Goal: Task Accomplishment & Management: Manage account settings

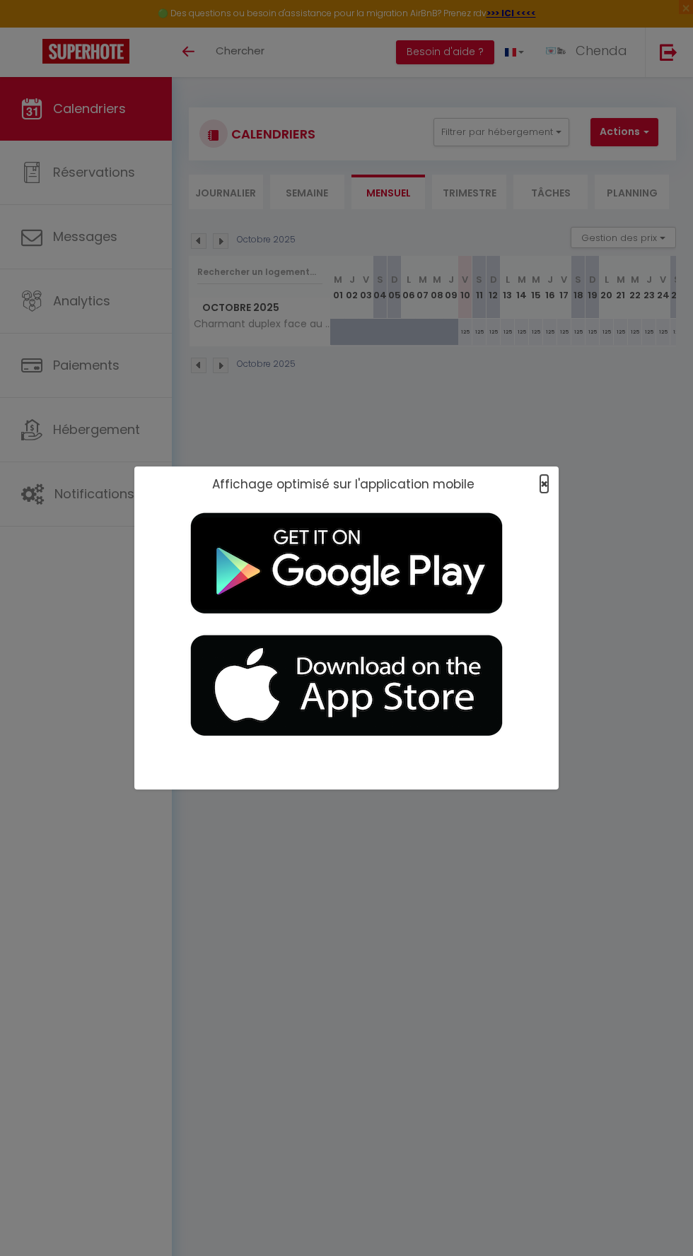
click at [544, 484] on span "×" at bounding box center [544, 484] width 8 height 18
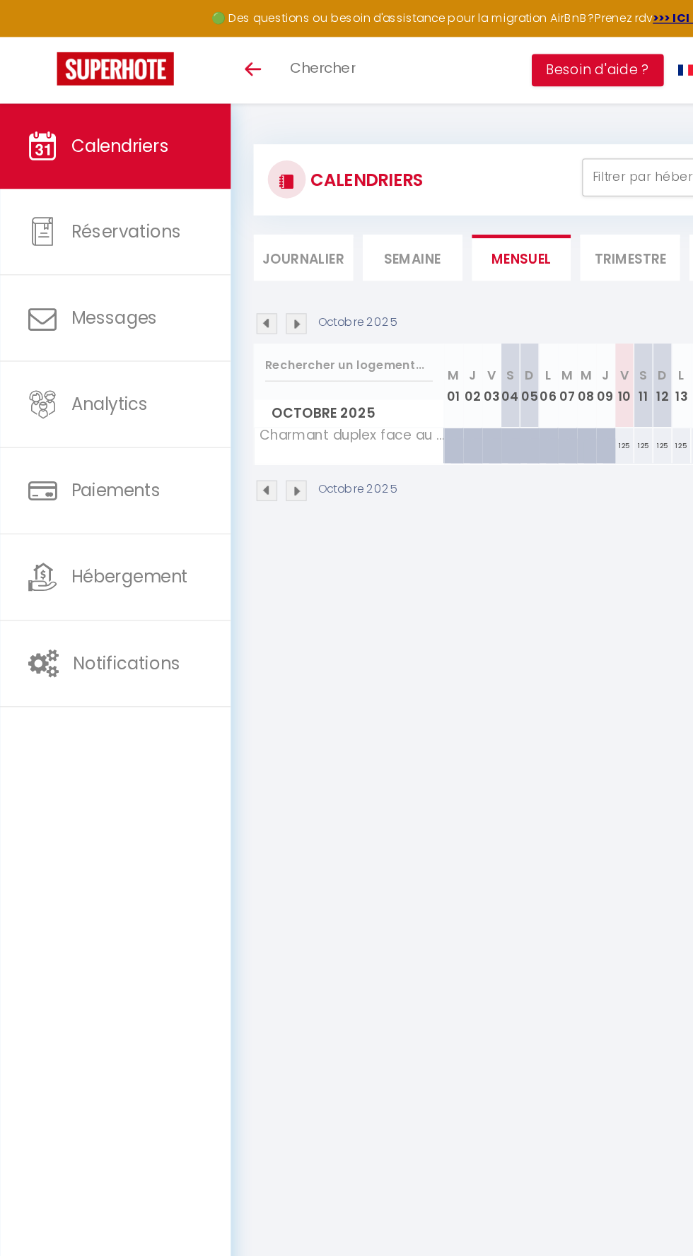
click at [515, 611] on body "🟢 Des questions ou besoin d'assistance pour la migration AirBnB? Prenez rdv >>>…" at bounding box center [346, 705] width 693 height 1256
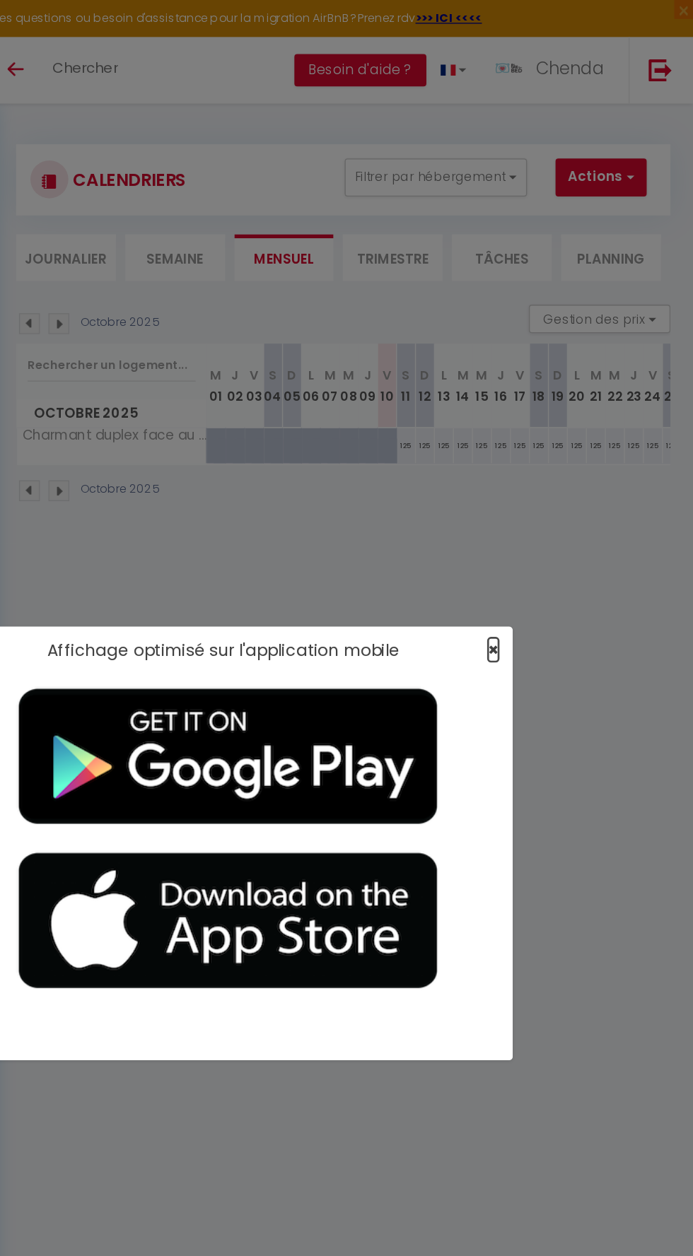
click at [544, 480] on span "×" at bounding box center [544, 484] width 8 height 18
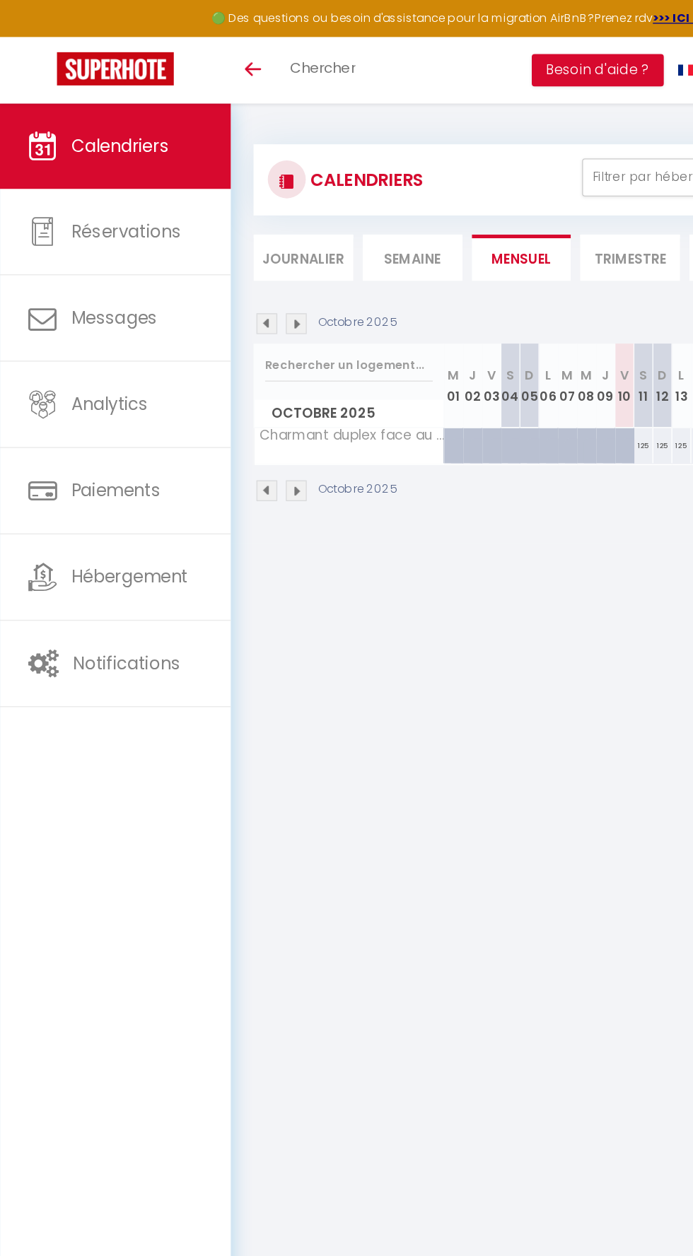
click at [471, 65] on li "Besoin d'aide ?" at bounding box center [445, 52] width 98 height 49
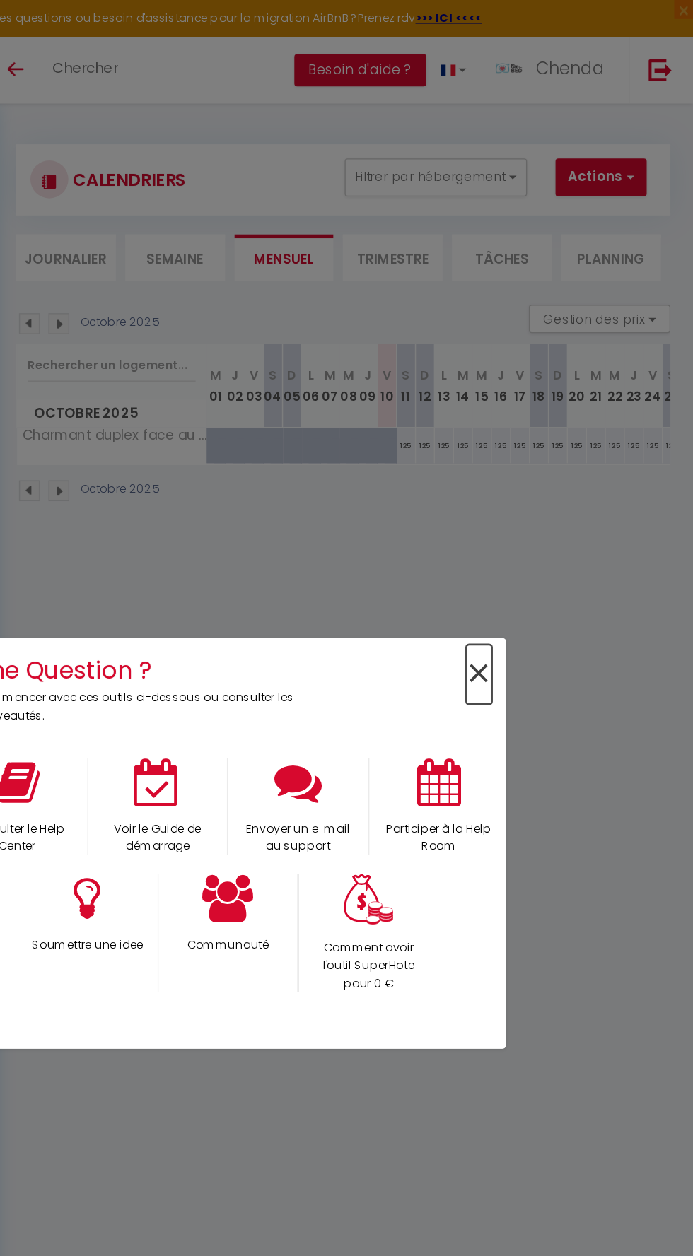
click at [527, 488] on span "×" at bounding box center [533, 502] width 19 height 45
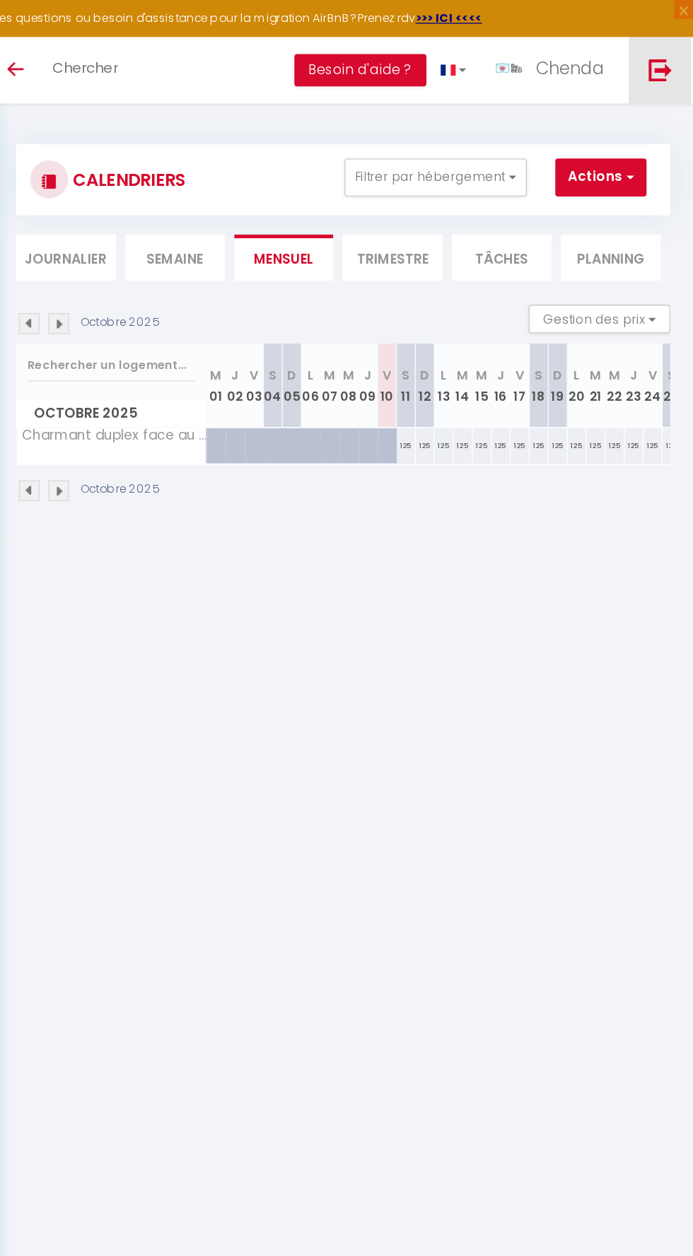
click at [674, 49] on img at bounding box center [668, 52] width 18 height 18
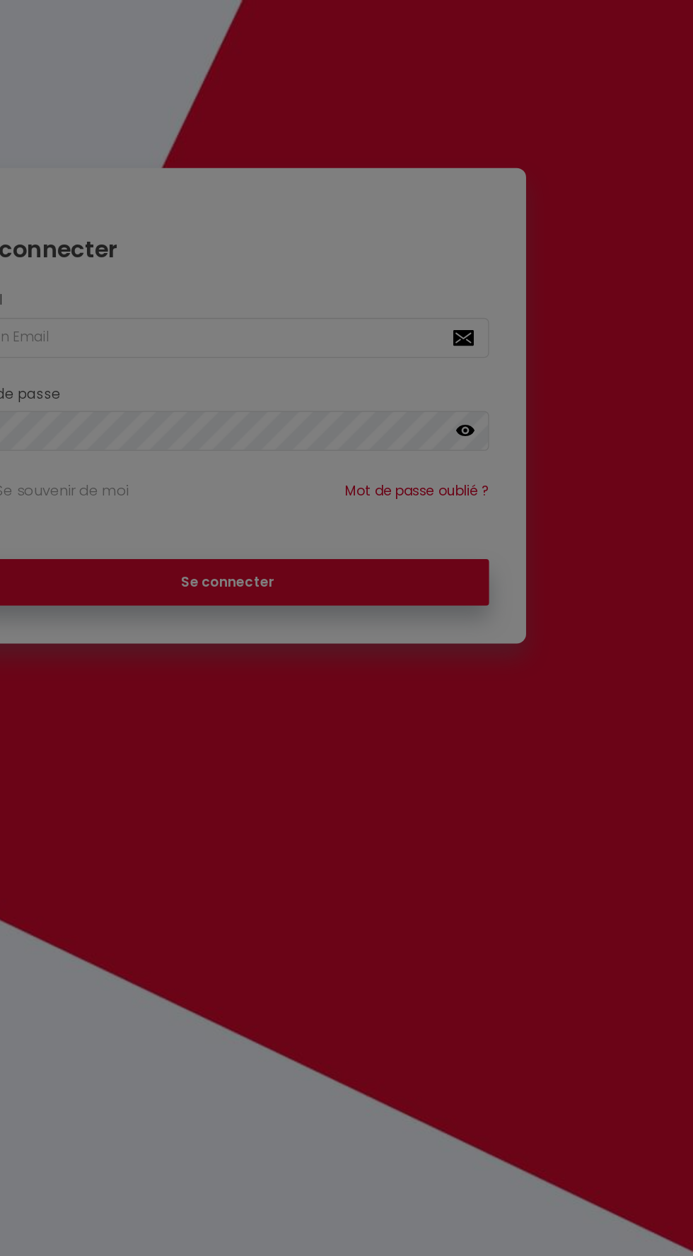
checkbox input "true"
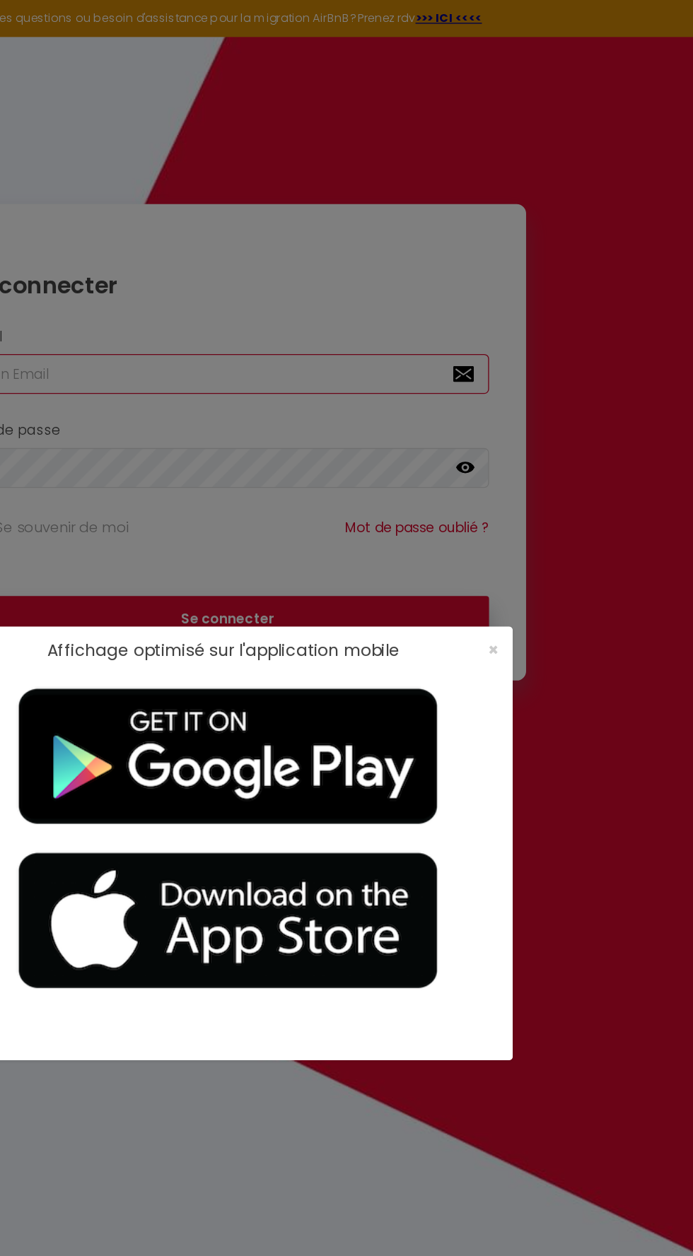
type input "[EMAIL_ADDRESS][DOMAIN_NAME]"
click at [544, 491] on span "×" at bounding box center [544, 484] width 8 height 18
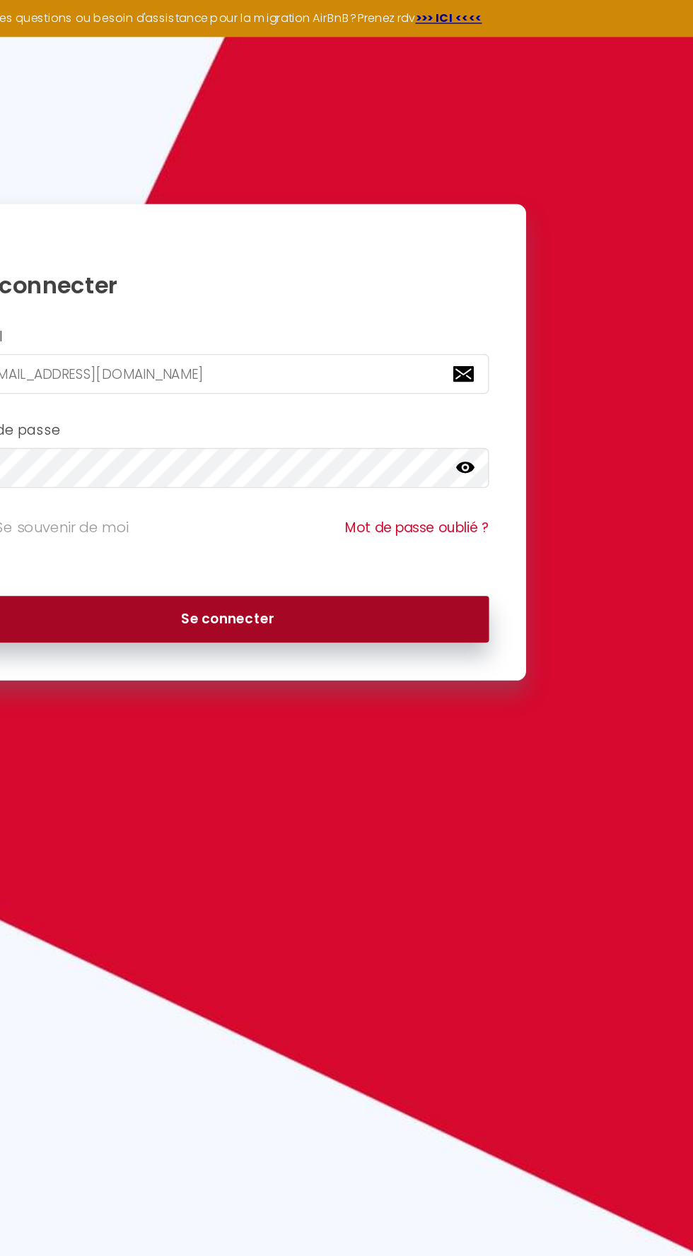
click at [410, 449] on button "Se connecter" at bounding box center [346, 461] width 389 height 35
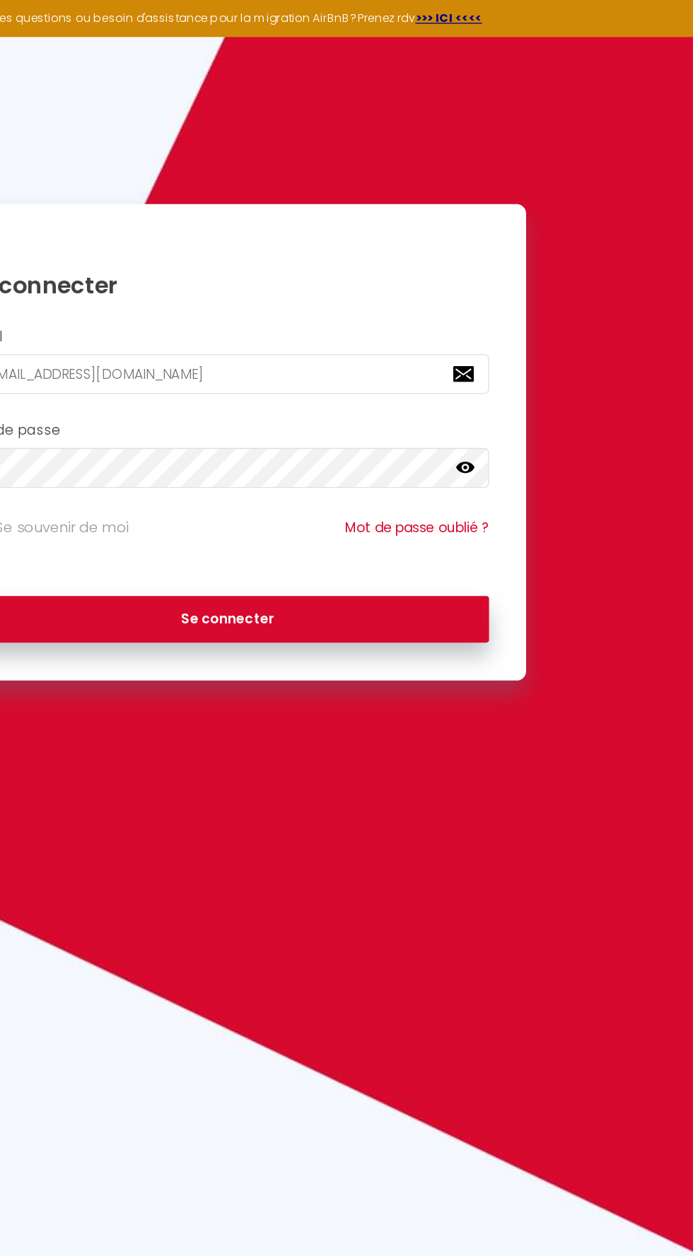
checkbox input "true"
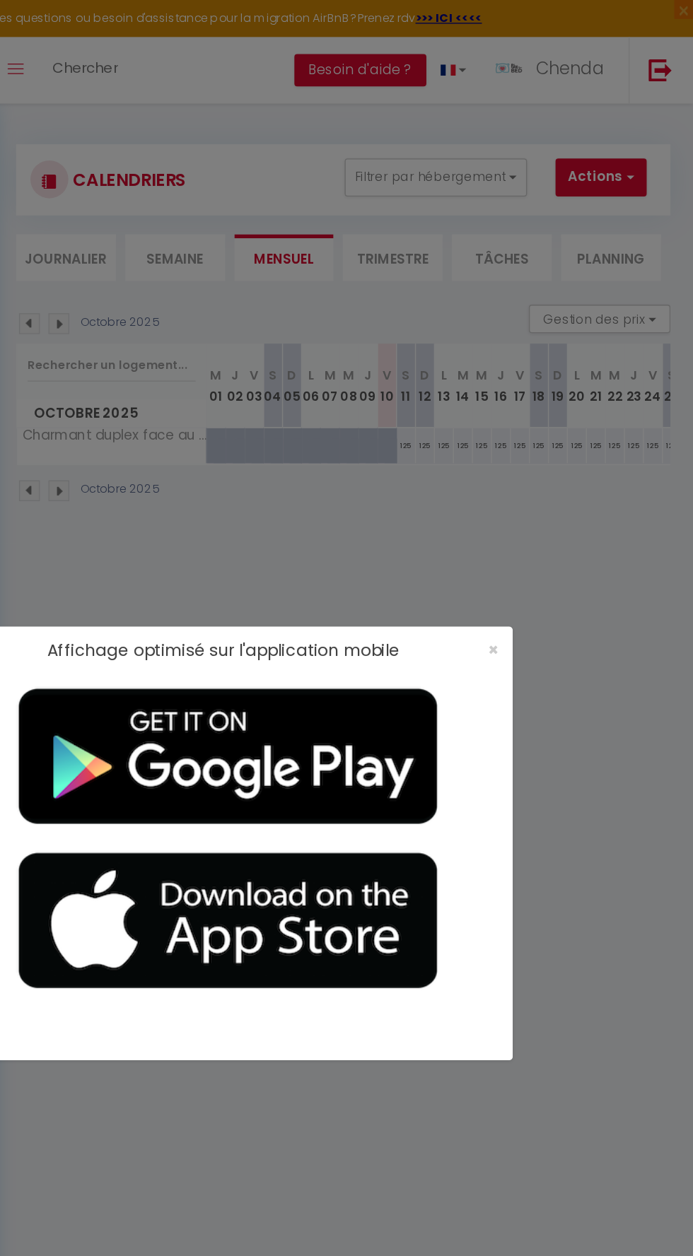
click at [546, 512] on div at bounding box center [346, 632] width 424 height 259
click at [544, 480] on span "×" at bounding box center [544, 484] width 8 height 18
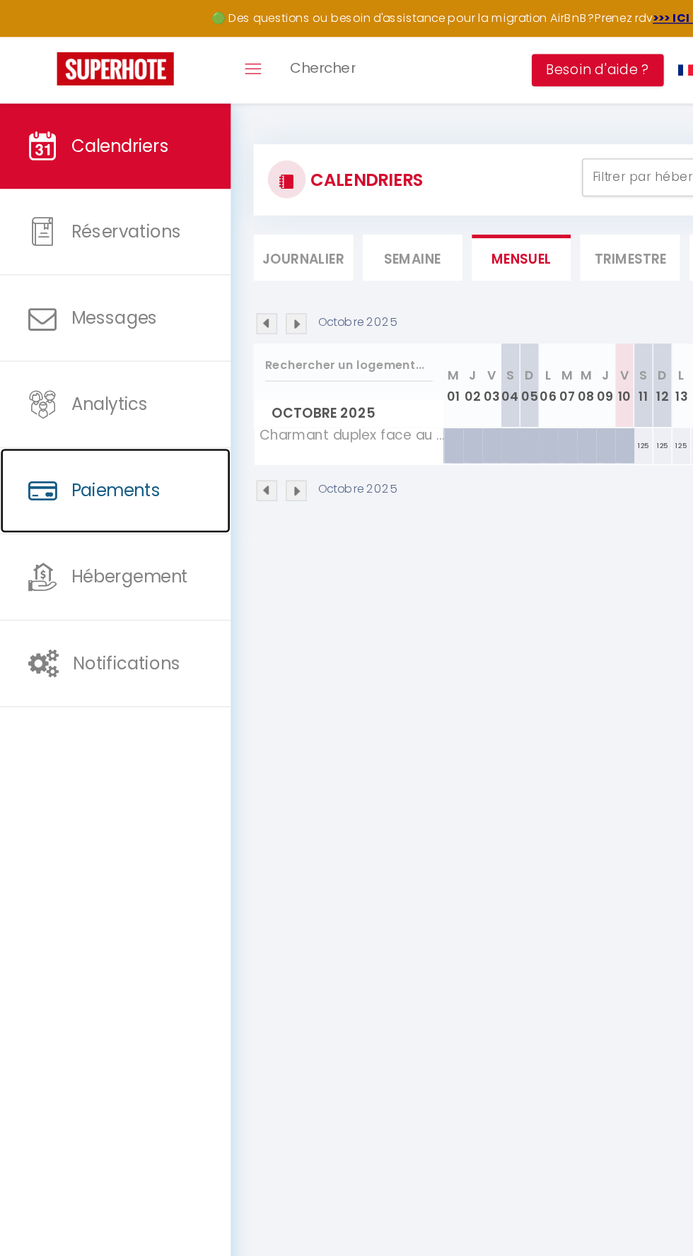
click at [92, 380] on link "Paiements" at bounding box center [86, 366] width 172 height 64
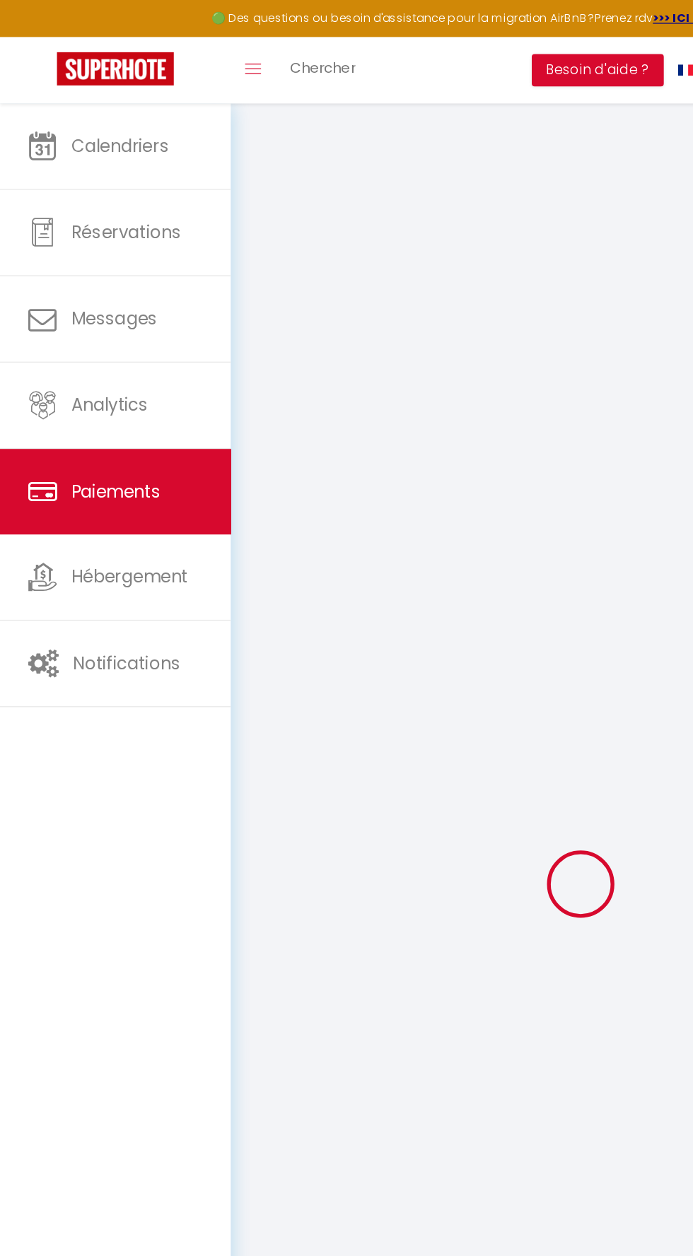
select select "2"
select select "0"
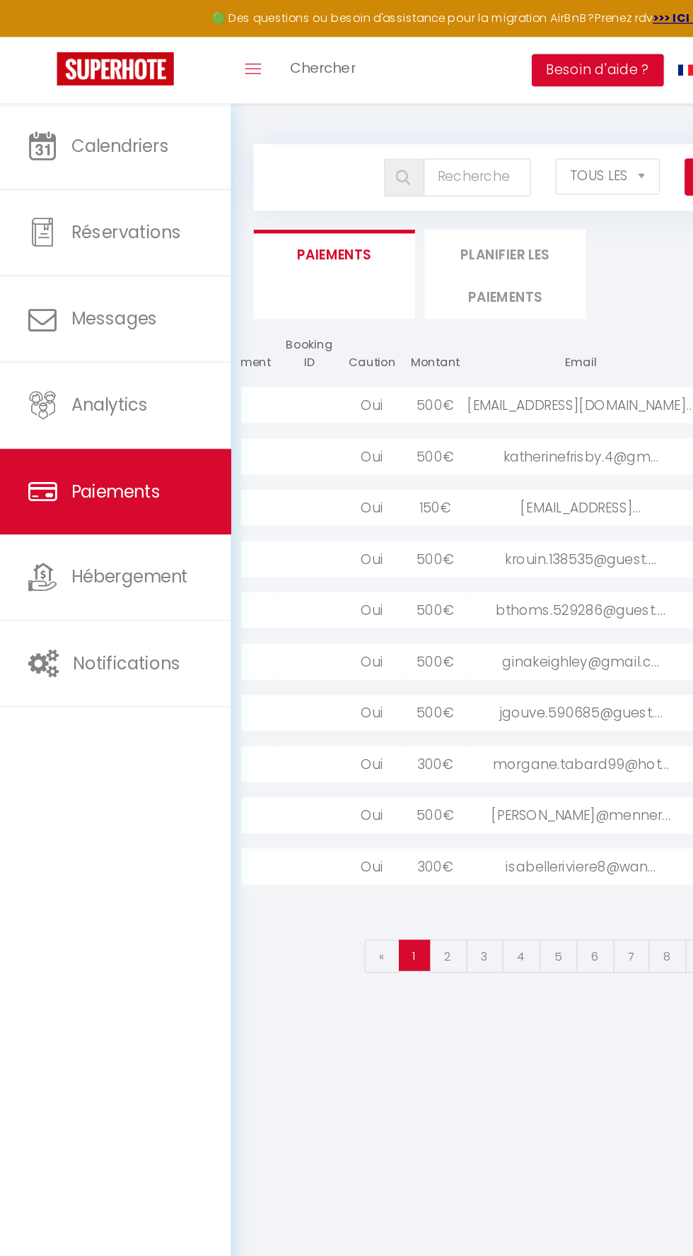
scroll to position [0, 198]
